Goal: Information Seeking & Learning: Learn about a topic

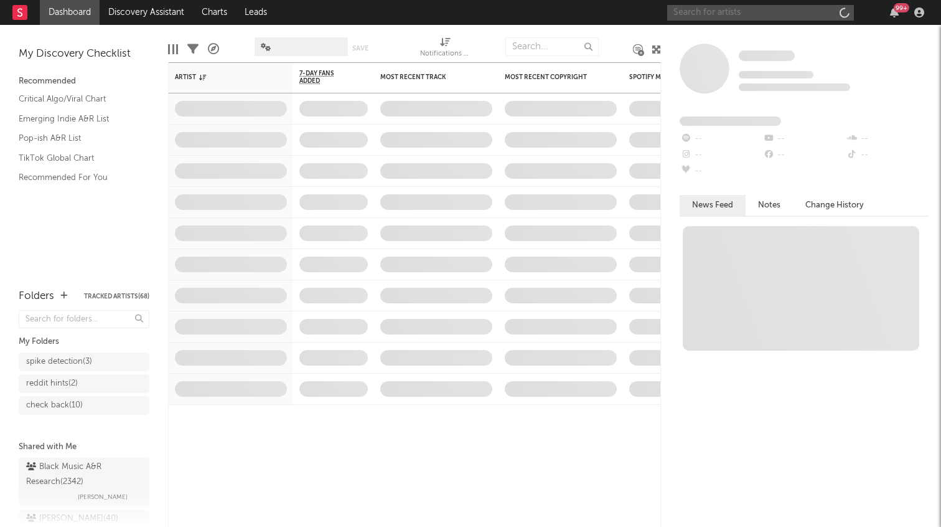
click at [789, 14] on input "text" at bounding box center [760, 13] width 187 height 16
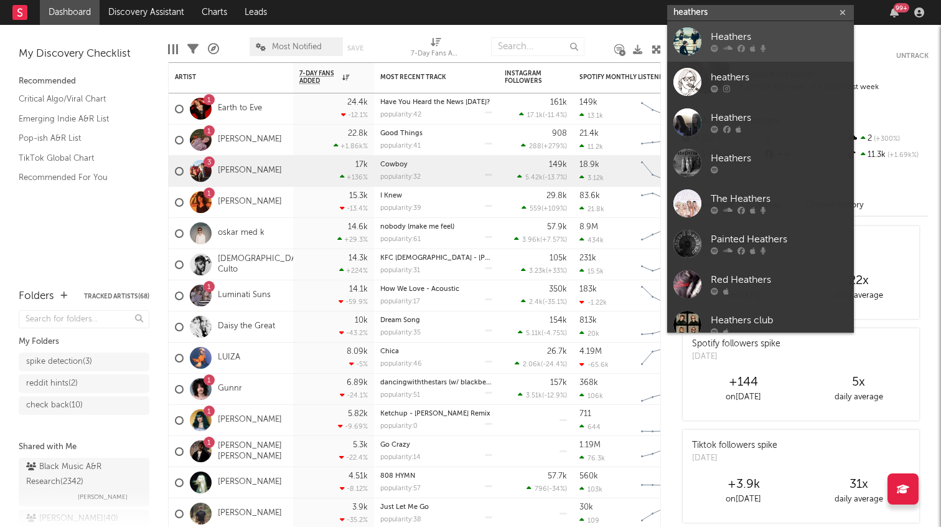
type input "heathers"
click at [752, 42] on div "Heathers" at bounding box center [779, 37] width 137 height 15
